Goal: Check status: Check status

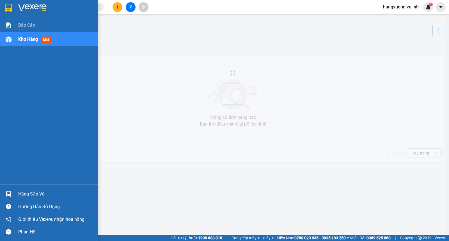
click at [19, 198] on main "Bộ lọc 0 Không có đơn hàng nào. Bạn thử điều chỉnh lại bộ lọc nhé! 10 / trang o…" at bounding box center [224, 117] width 449 height 235
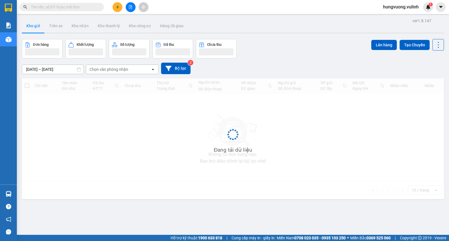
click at [15, 195] on div "Hàng sắp về" at bounding box center [8, 194] width 17 height 13
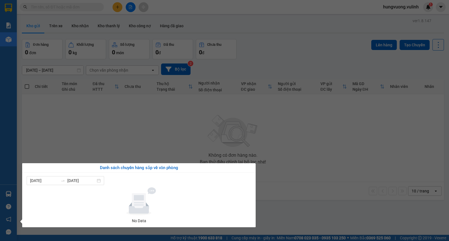
click at [81, 143] on section "Kết quả tìm kiếm ( 0 ) Bộ lọc No Data hungvuong.vulinh 1 Báo cáo BC hàng tồn (t…" at bounding box center [224, 120] width 449 height 241
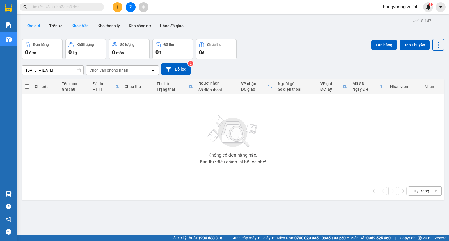
click at [88, 22] on button "Kho nhận" at bounding box center [80, 25] width 26 height 13
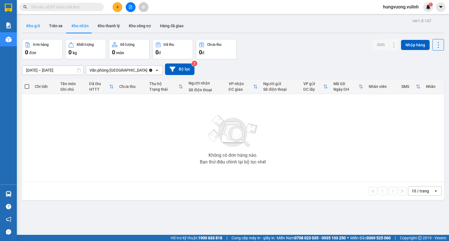
click at [36, 26] on button "Kho gửi" at bounding box center [33, 25] width 23 height 13
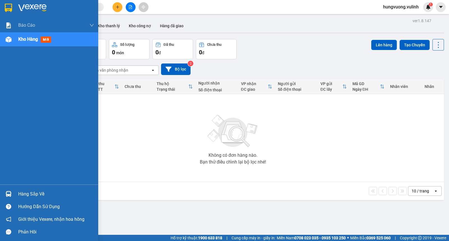
click at [18, 196] on div "Hàng sắp về" at bounding box center [56, 194] width 76 height 8
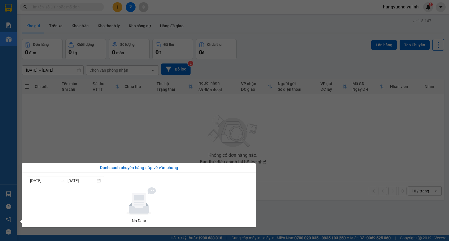
click at [103, 131] on section "Kết quả tìm kiếm ( 0 ) Bộ lọc No Data hungvuong.vulinh 1 Báo cáo BC hàng tồn (t…" at bounding box center [224, 120] width 449 height 241
